Goal: Find specific fact: Find specific fact

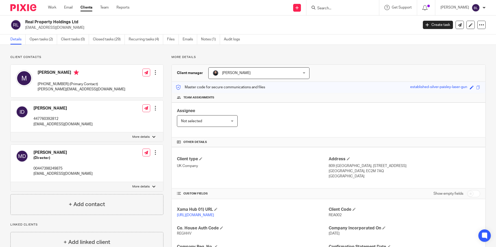
click at [352, 7] on input "Search" at bounding box center [340, 8] width 47 height 5
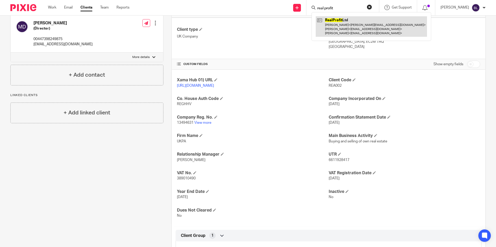
type input "real profit"
click at [334, 21] on link at bounding box center [371, 26] width 111 height 20
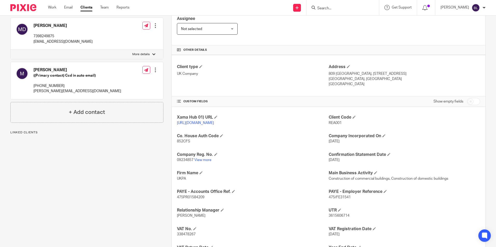
scroll to position [104, 0]
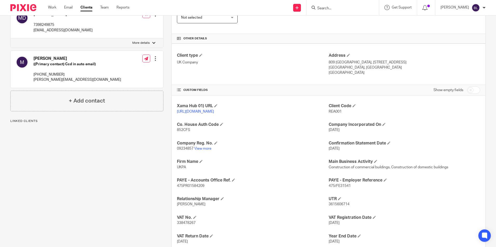
click at [185, 225] on span "338478267" at bounding box center [186, 223] width 19 height 4
copy span "338478267"
